Goal: Task Accomplishment & Management: Use online tool/utility

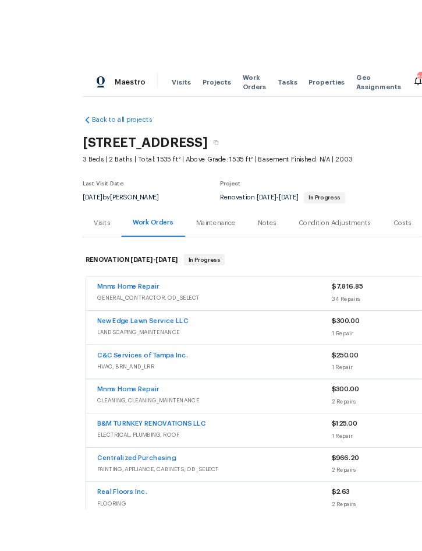
scroll to position [16, 0]
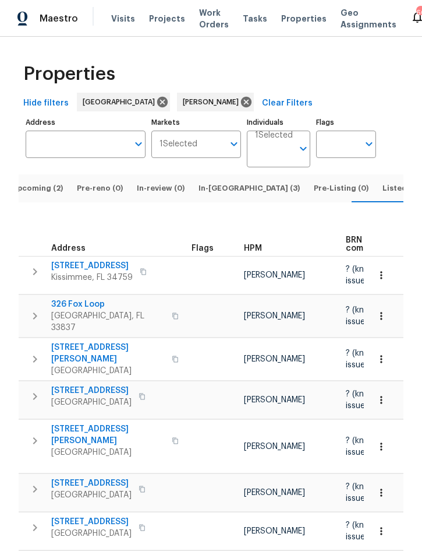
click at [383, 182] on span "Listed (15)" at bounding box center [403, 188] width 40 height 13
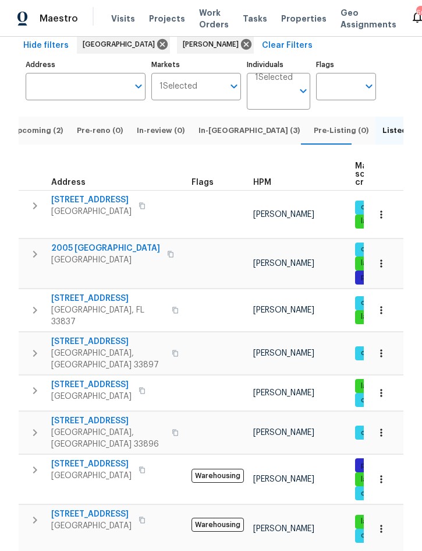
scroll to position [57, 0]
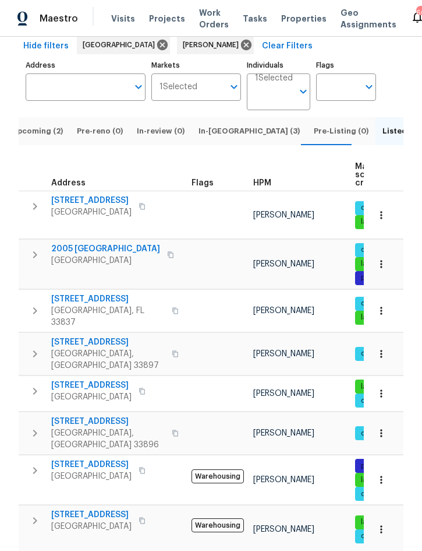
click at [33, 253] on icon "button" at bounding box center [35, 255] width 14 height 14
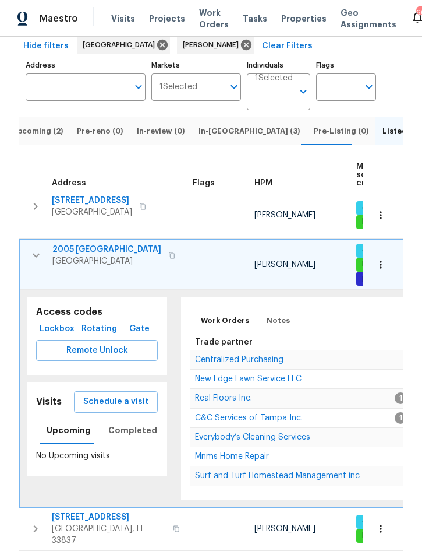
click at [263, 361] on span "Centralized Purchasing" at bounding box center [239, 359] width 89 height 8
click at [32, 261] on icon "button" at bounding box center [36, 255] width 14 height 14
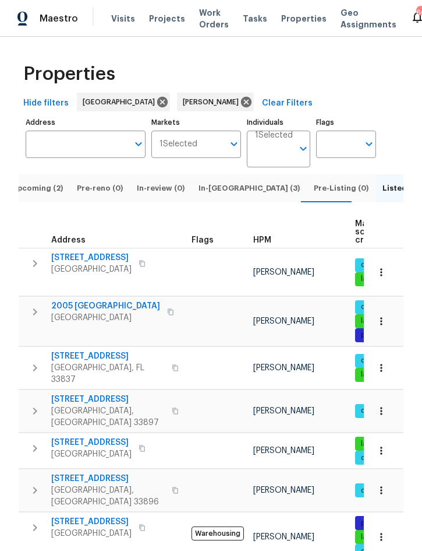
scroll to position [0, 0]
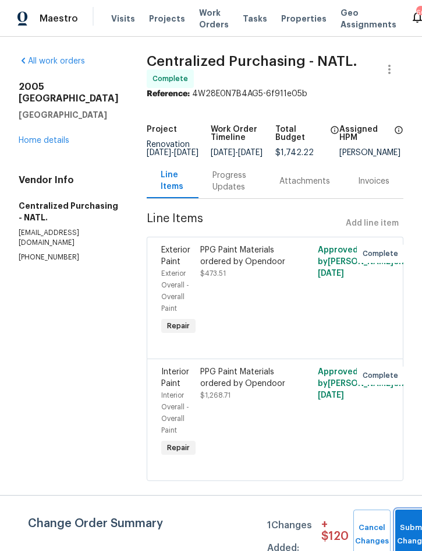
click at [410, 530] on button "Submit Changes" at bounding box center [414, 534] width 37 height 50
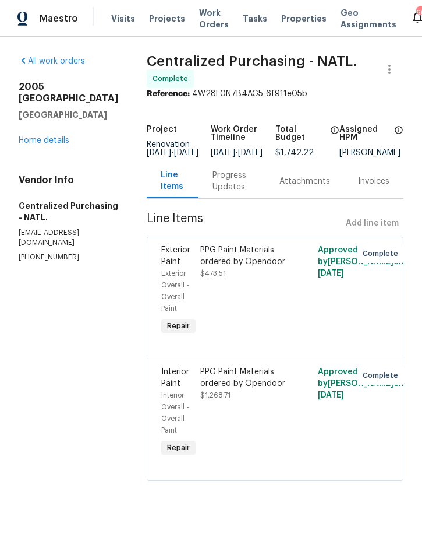
click at [46, 136] on link "Home details" at bounding box center [44, 140] width 51 height 8
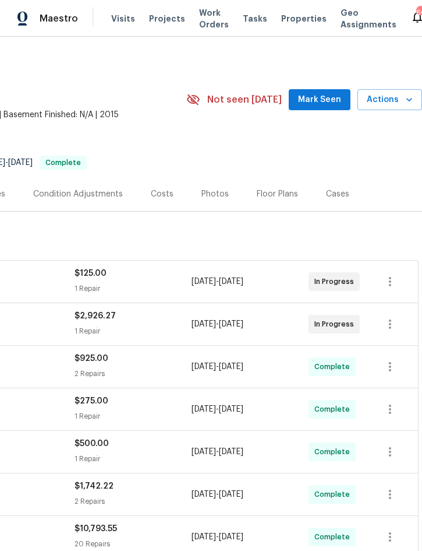
scroll to position [0, 236]
click at [385, 101] on span "Actions" at bounding box center [390, 100] width 46 height 15
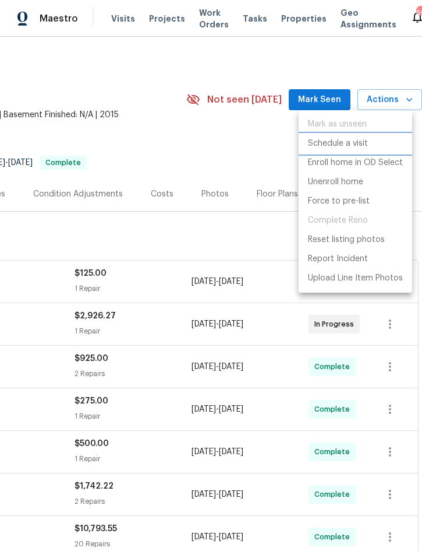
click at [354, 142] on p "Schedule a visit" at bounding box center [338, 144] width 60 height 12
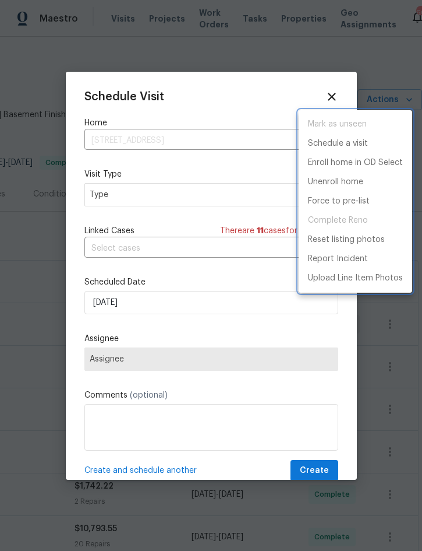
click at [199, 198] on div at bounding box center [211, 275] width 422 height 551
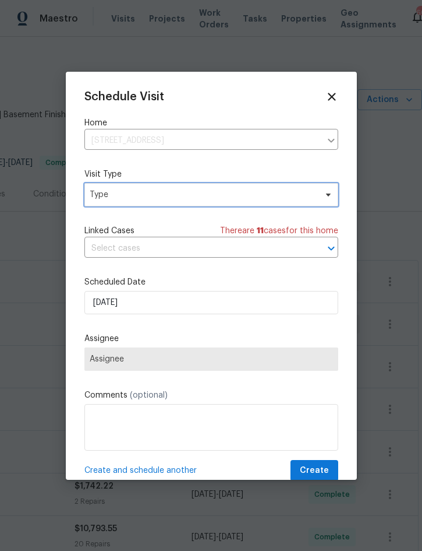
click at [217, 195] on span "Type" at bounding box center [203, 195] width 227 height 12
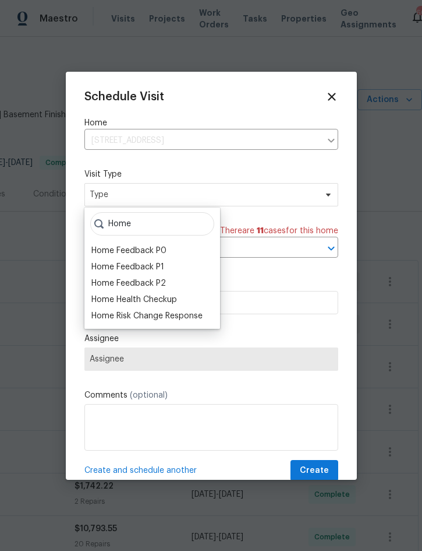
type input "Home"
click at [177, 300] on div "Home Health Checkup" at bounding box center [134, 300] width 86 height 12
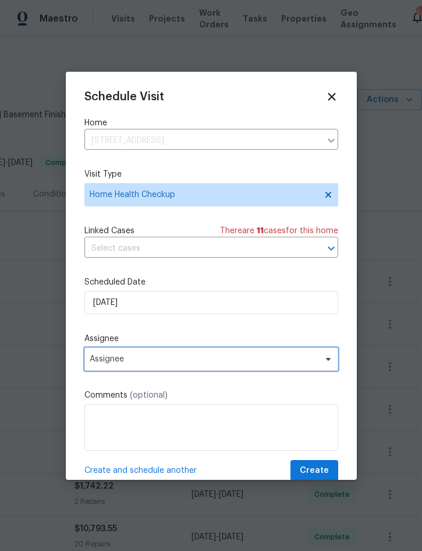
click at [231, 364] on span "Assignee" at bounding box center [204, 358] width 228 height 9
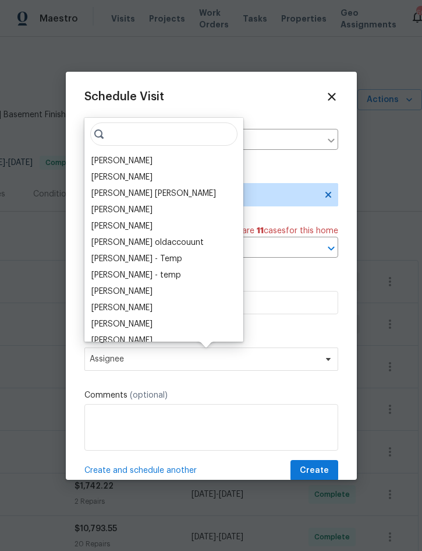
click at [145, 160] on div "[PERSON_NAME]" at bounding box center [121, 161] width 61 height 12
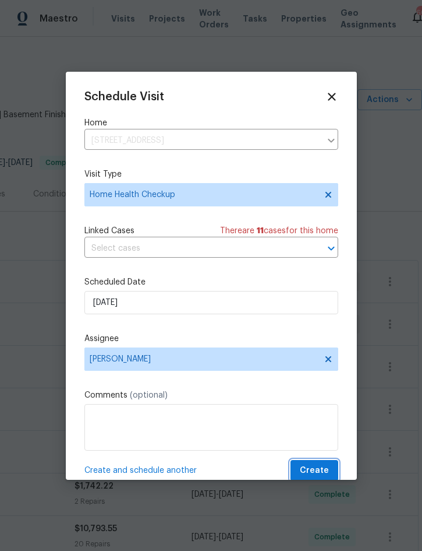
click at [316, 468] on span "Create" at bounding box center [314, 470] width 29 height 15
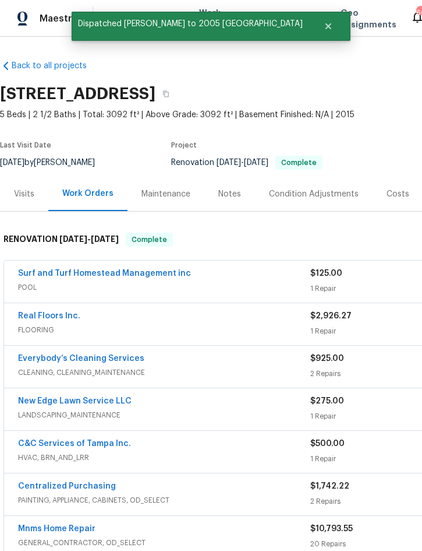
scroll to position [0, 0]
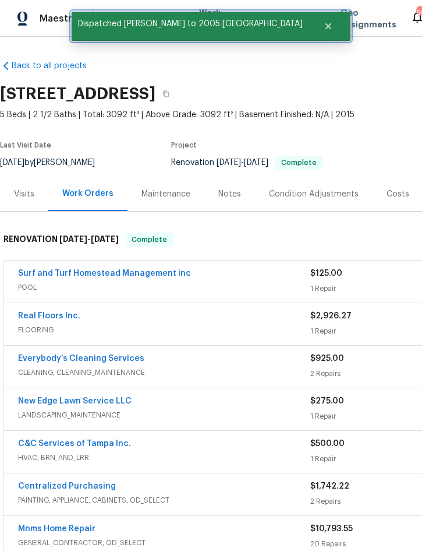
click at [324, 29] on icon "Close" at bounding box center [328, 26] width 9 height 9
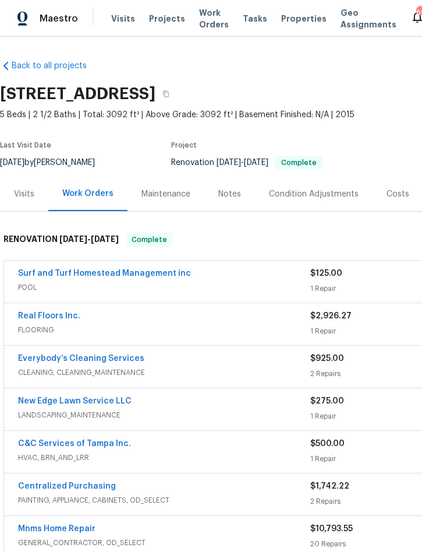
click at [159, 23] on span "Projects" at bounding box center [167, 19] width 36 height 12
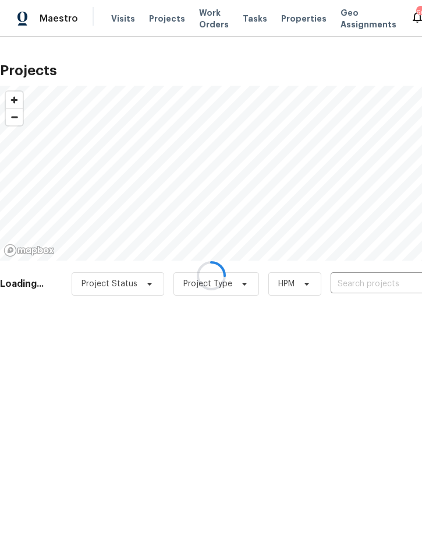
click at [359, 278] on div at bounding box center [211, 275] width 422 height 551
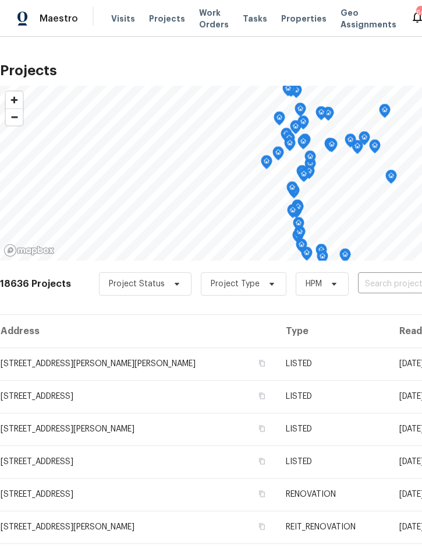
click at [397, 287] on input "text" at bounding box center [424, 284] width 133 height 18
type input "3010 pin"
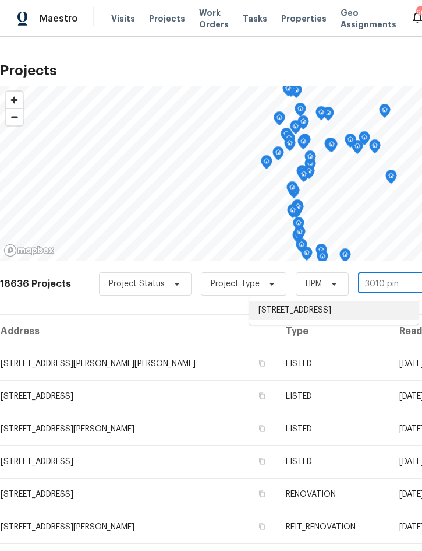
click at [329, 307] on li "[STREET_ADDRESS]" at bounding box center [334, 310] width 170 height 19
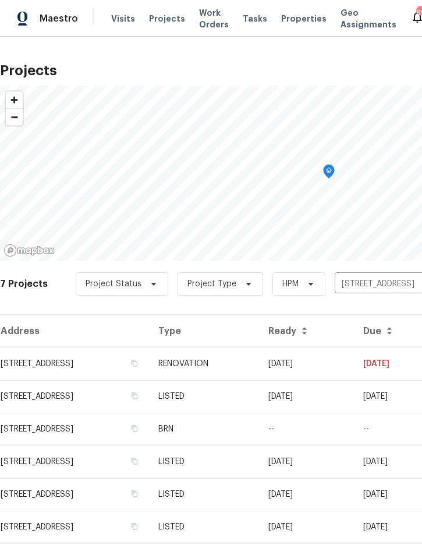
click at [259, 358] on td "RENOVATION" at bounding box center [204, 363] width 110 height 33
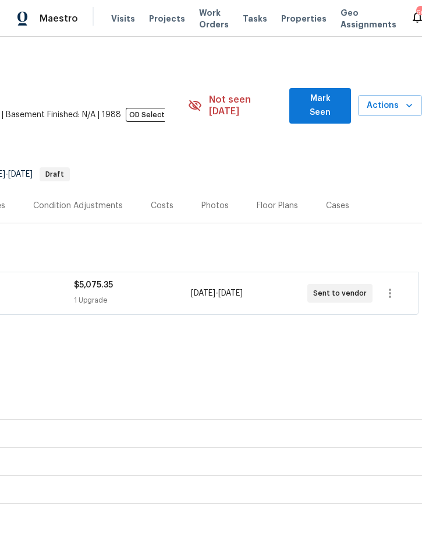
scroll to position [0, 236]
click at [391, 105] on span "Actions" at bounding box center [390, 105] width 45 height 15
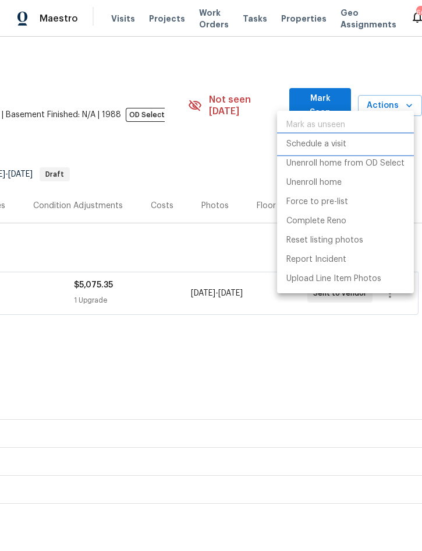
click at [340, 141] on p "Schedule a visit" at bounding box center [317, 144] width 60 height 12
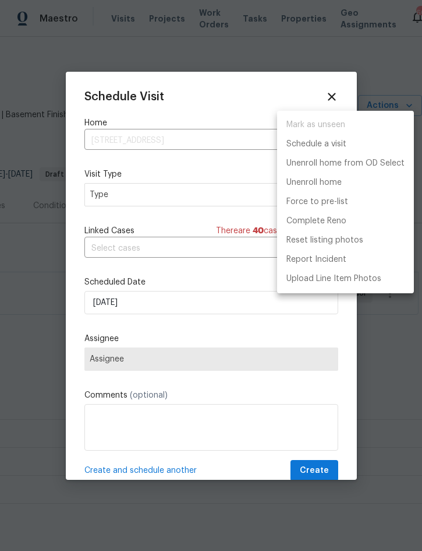
click at [164, 198] on div at bounding box center [211, 275] width 422 height 551
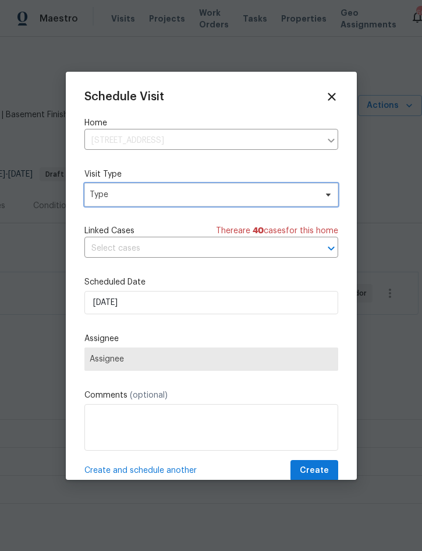
click at [192, 192] on span "Type" at bounding box center [203, 195] width 227 height 12
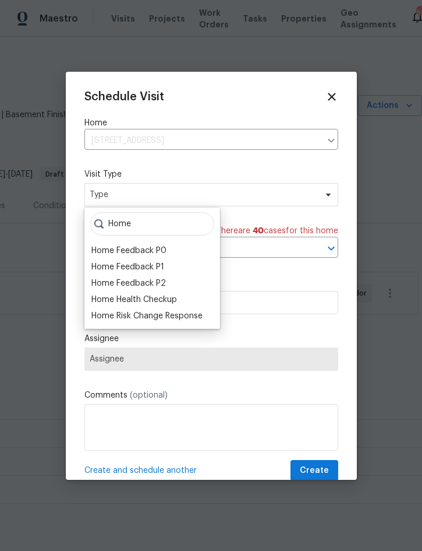
type input "Home"
click at [171, 301] on div "Home Health Checkup" at bounding box center [134, 300] width 86 height 12
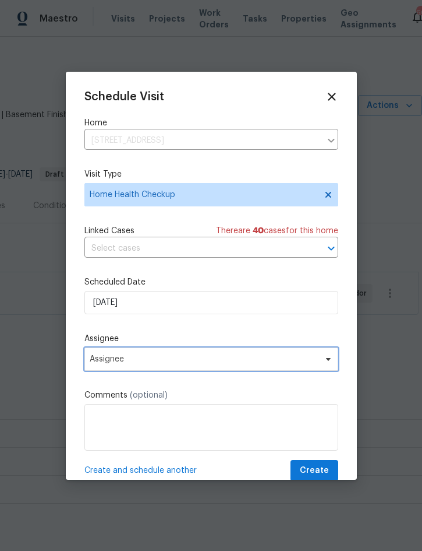
click at [221, 360] on span "Assignee" at bounding box center [204, 358] width 228 height 9
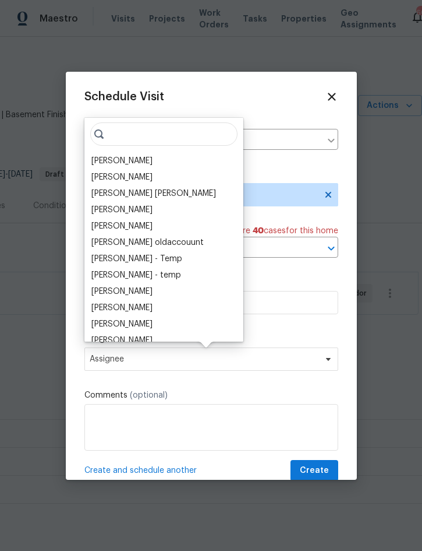
click at [143, 161] on div "[PERSON_NAME]" at bounding box center [121, 161] width 61 height 12
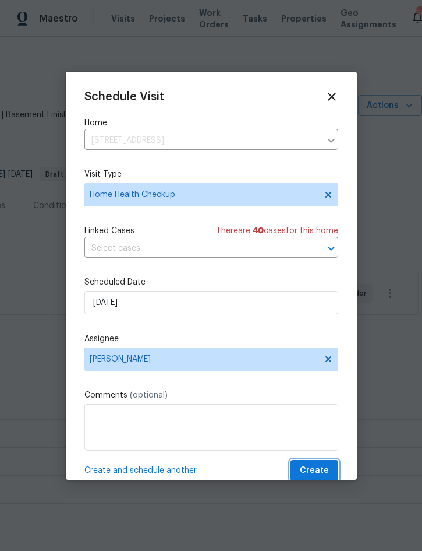
click at [316, 470] on span "Create" at bounding box center [314, 470] width 29 height 15
